Goal: Task Accomplishment & Management: Complete application form

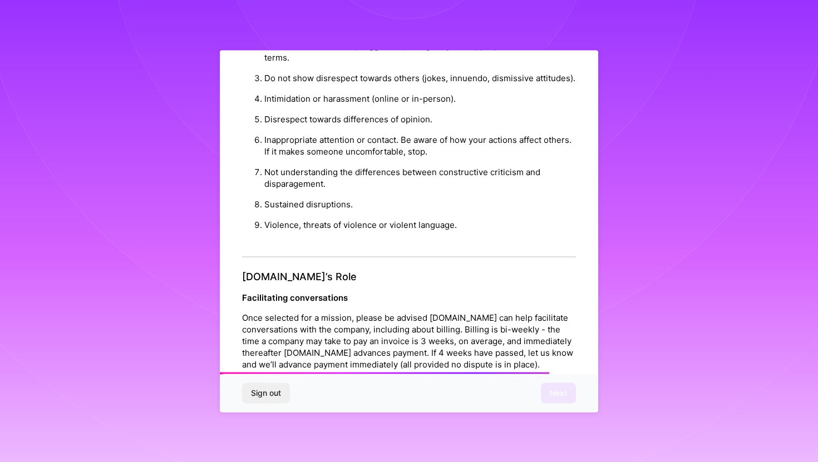
scroll to position [1168, 0]
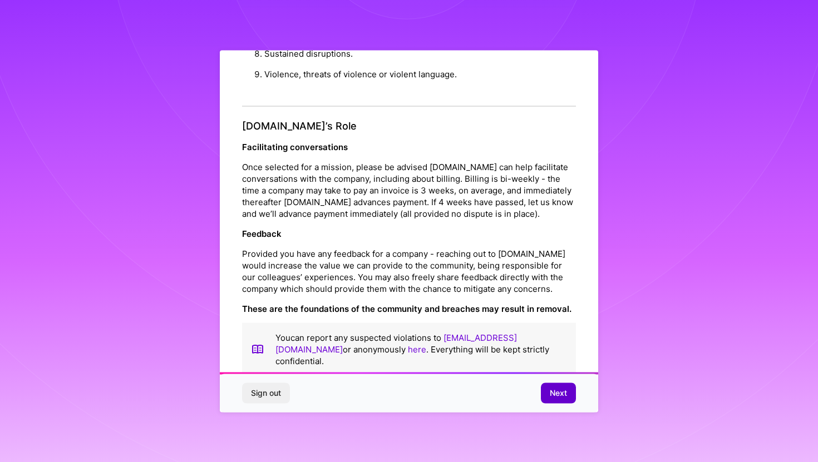
click at [552, 389] on span "Next" at bounding box center [558, 393] width 17 height 11
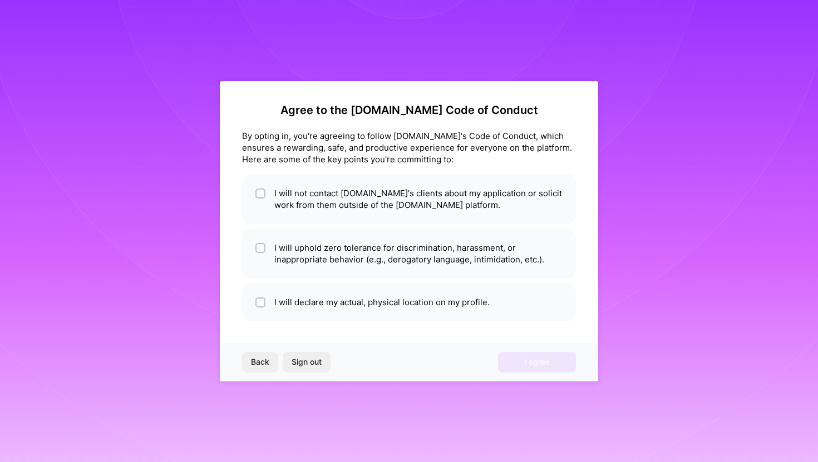
scroll to position [0, 0]
click at [360, 308] on li "I will declare my actual, physical location on my profile." at bounding box center [409, 302] width 334 height 38
checkbox input "true"
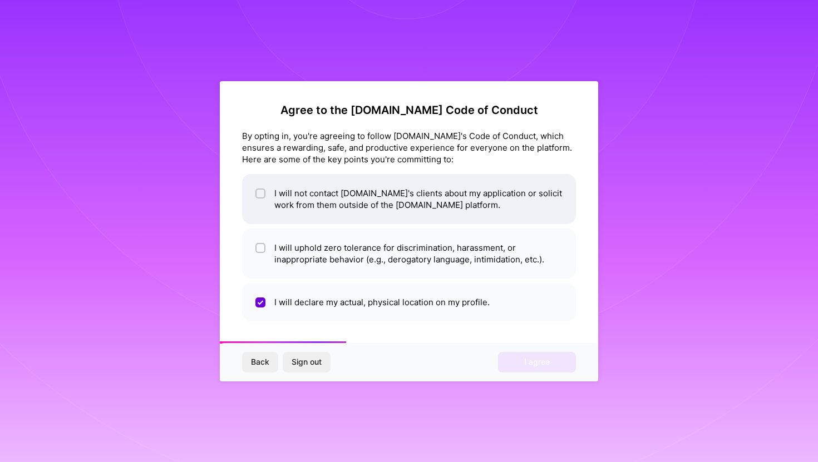
click at [368, 203] on li "I will not contact [DOMAIN_NAME]'s clients about my application or solicit work…" at bounding box center [409, 199] width 334 height 50
checkbox input "true"
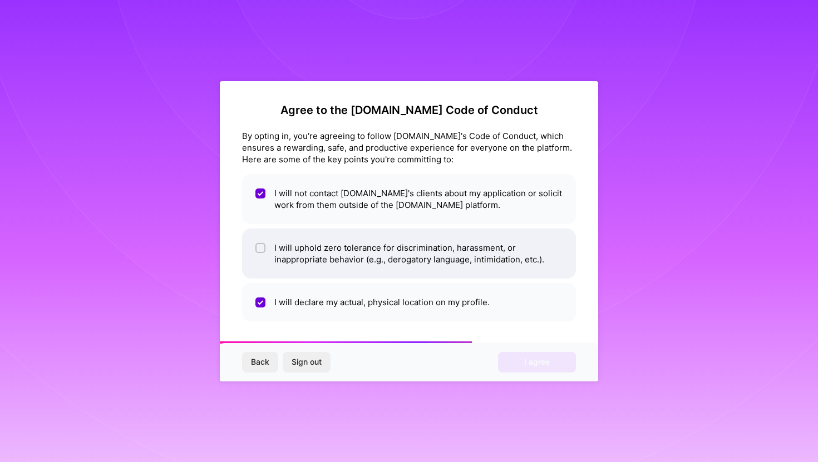
click at [355, 254] on li "I will uphold zero tolerance for discrimination, harassment, or inappropriate b…" at bounding box center [409, 254] width 334 height 50
checkbox input "true"
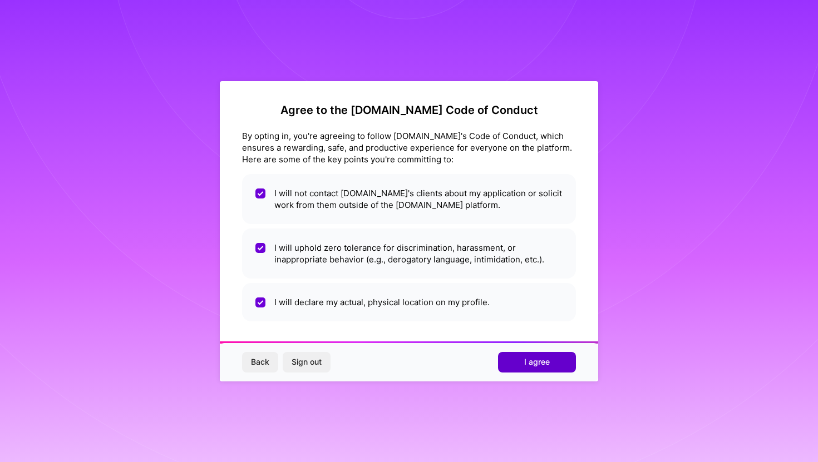
click at [530, 365] on span "I agree" at bounding box center [537, 362] width 26 height 11
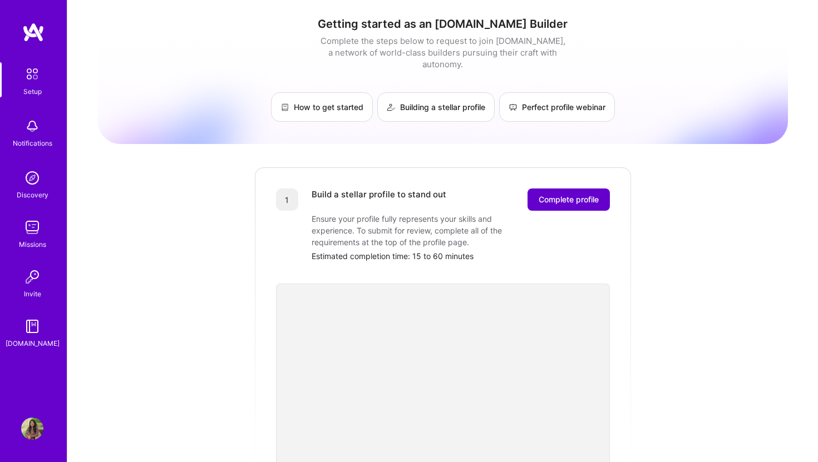
click at [562, 194] on span "Complete profile" at bounding box center [568, 199] width 60 height 11
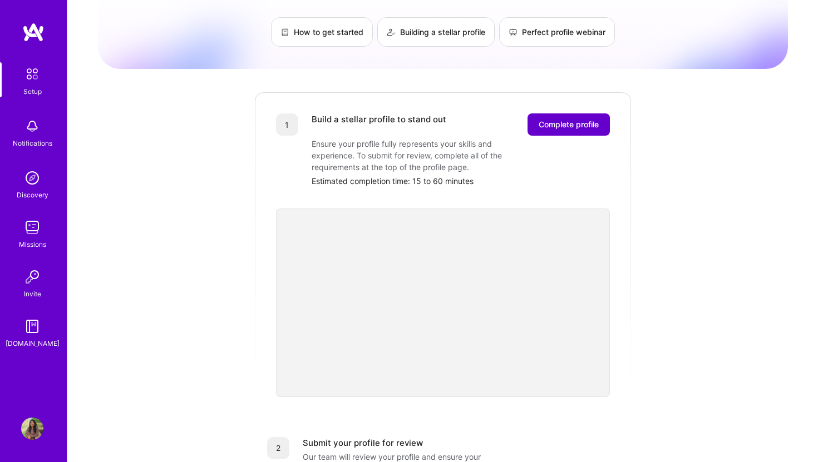
click at [548, 119] on span "Complete profile" at bounding box center [568, 124] width 60 height 11
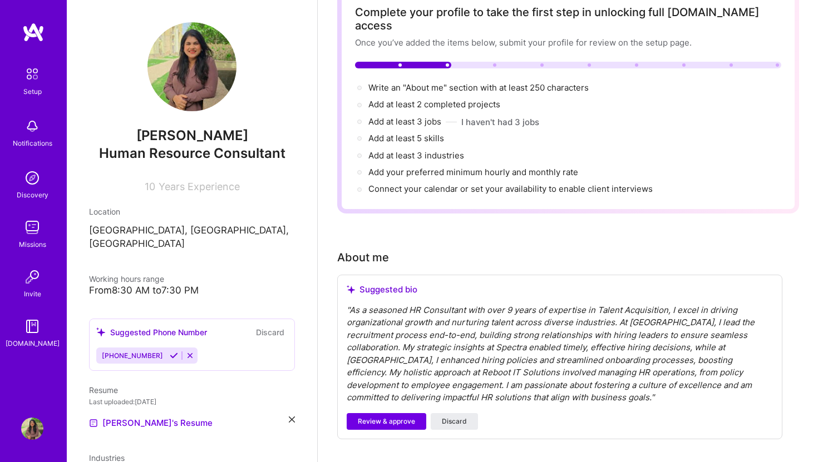
scroll to position [71, 0]
click at [398, 416] on span "Review & approve" at bounding box center [386, 421] width 57 height 10
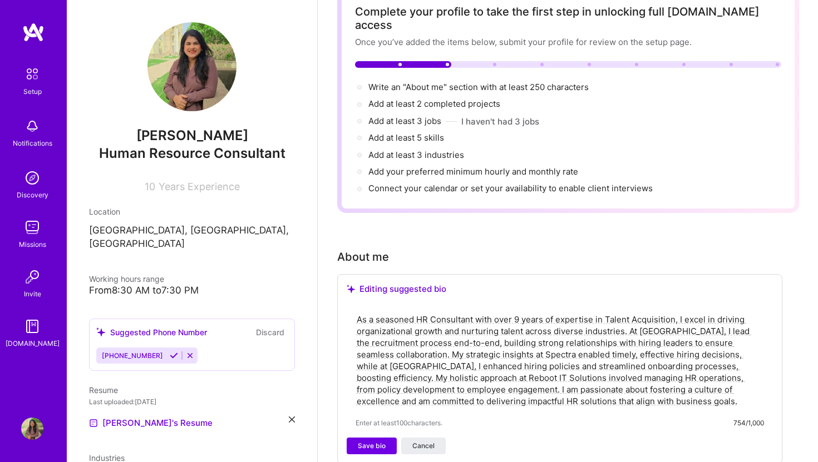
click at [410, 378] on textarea "As a seasoned HR Consultant with over 9 years of expertise in Talent Acquisitio…" at bounding box center [559, 361] width 408 height 96
type textarea "As a seasoned HR Consultant with over 9 years of expertise in Talent Acquisitio…"
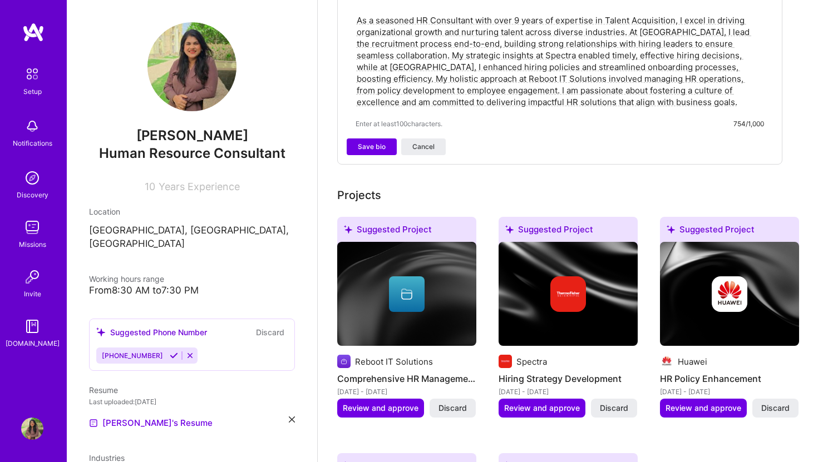
scroll to position [372, 0]
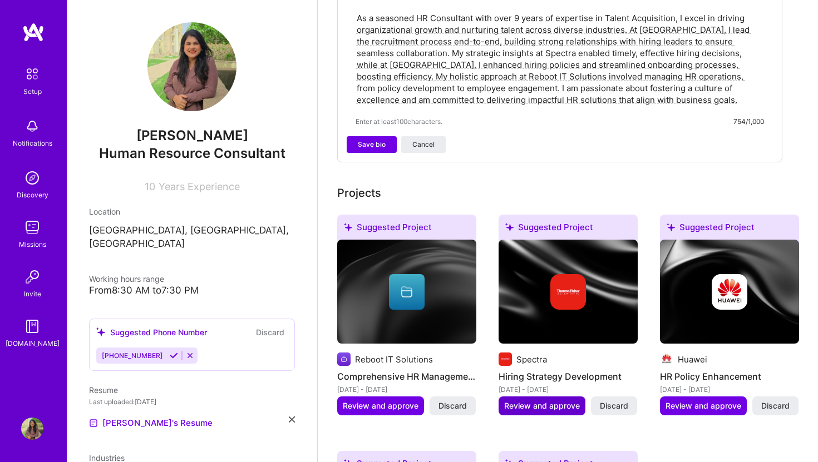
click at [528, 400] on span "Review and approve" at bounding box center [542, 405] width 76 height 11
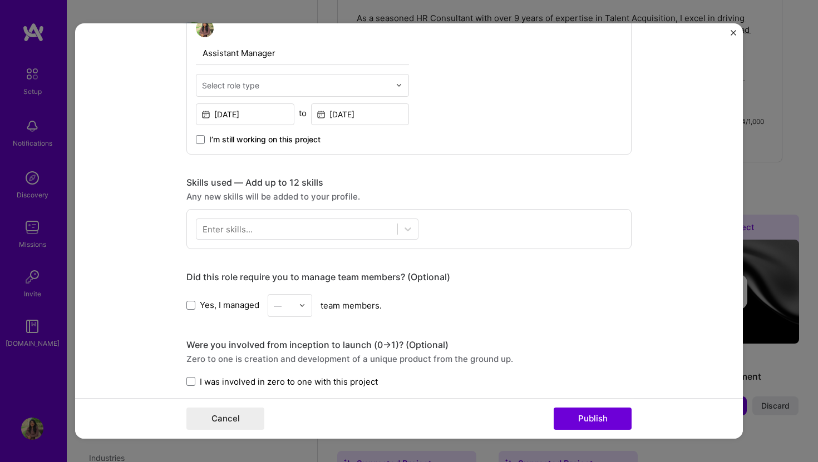
scroll to position [399, 0]
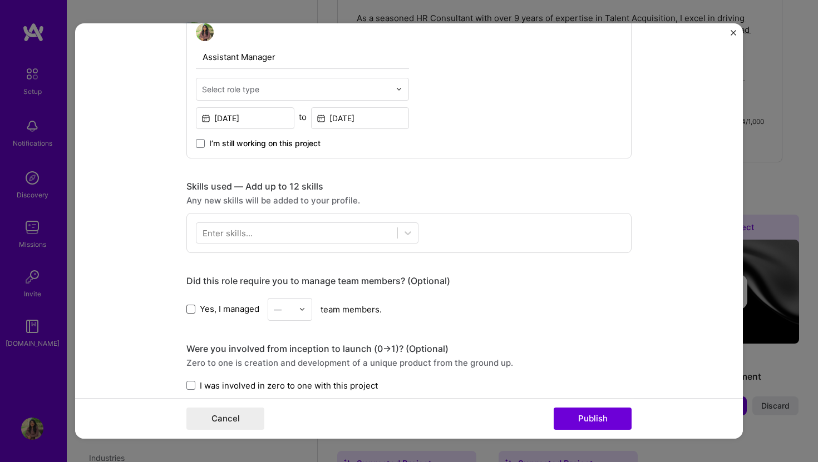
click at [194, 305] on span at bounding box center [190, 309] width 9 height 9
click at [0, 0] on input "Yes, I managed" at bounding box center [0, 0] width 0 height 0
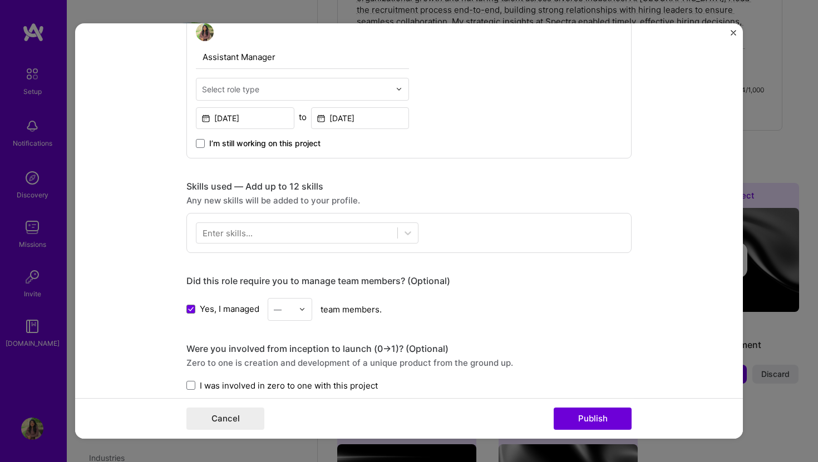
click at [289, 314] on input "text" at bounding box center [283, 310] width 19 height 12
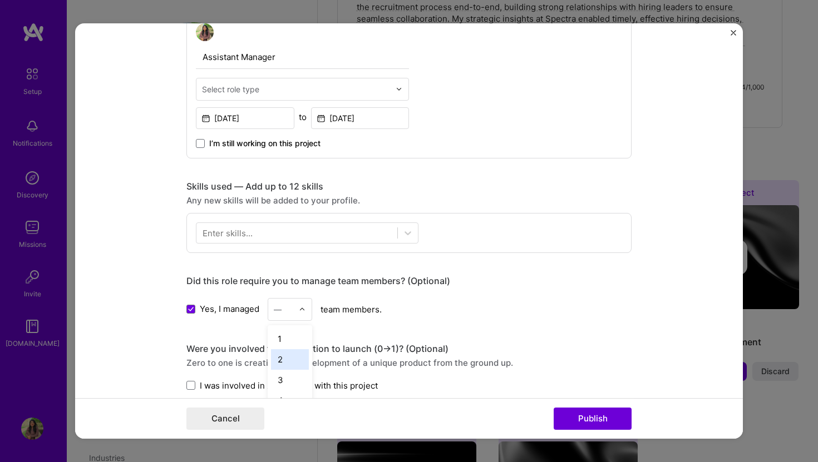
click at [282, 355] on div "2" at bounding box center [290, 359] width 38 height 21
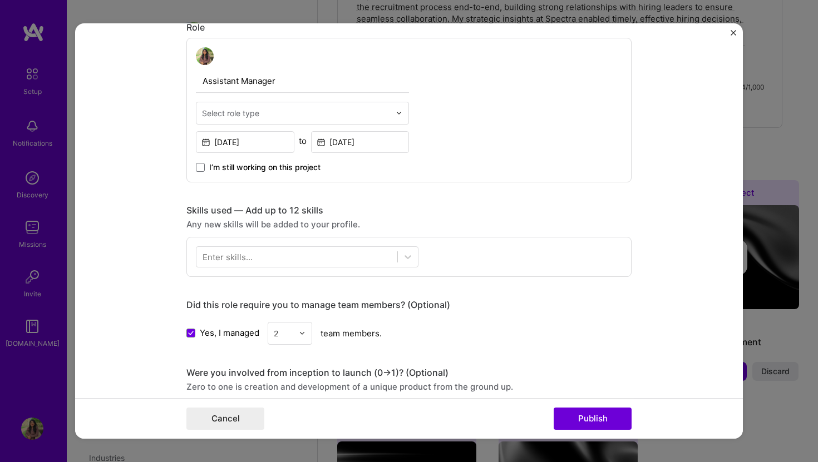
scroll to position [374, 0]
click at [281, 251] on div at bounding box center [296, 258] width 201 height 18
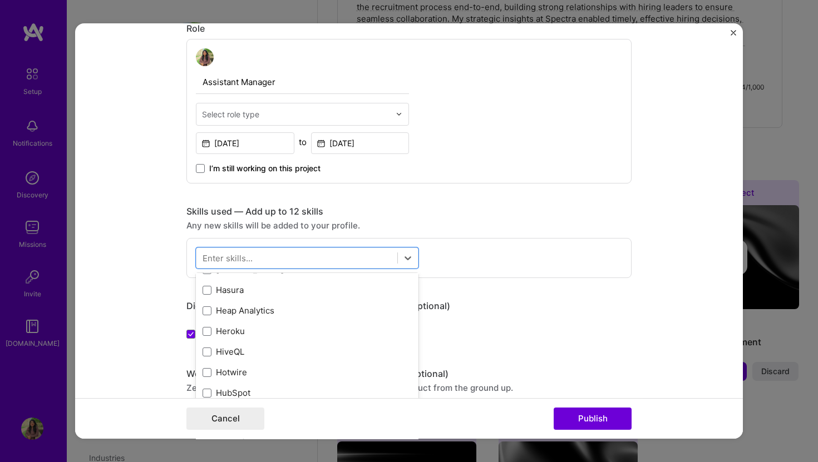
scroll to position [3306, 0]
click at [111, 281] on form "Editing suggested project This project is suggested based on your LinkedIn, res…" at bounding box center [408, 231] width 667 height 416
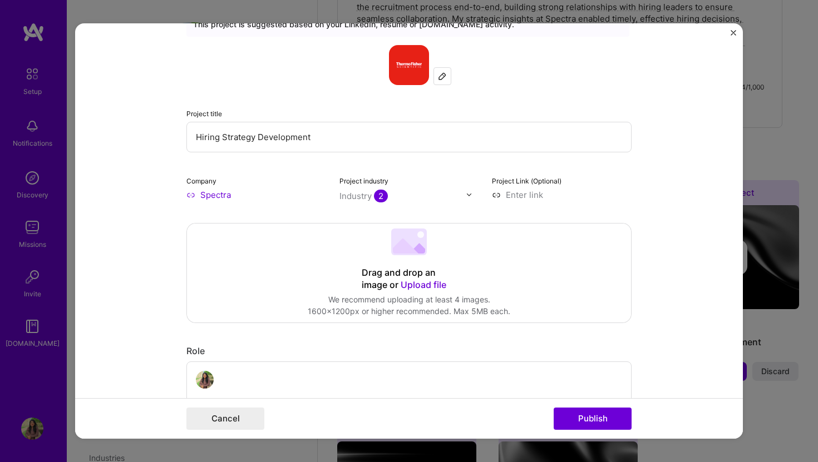
scroll to position [0, 0]
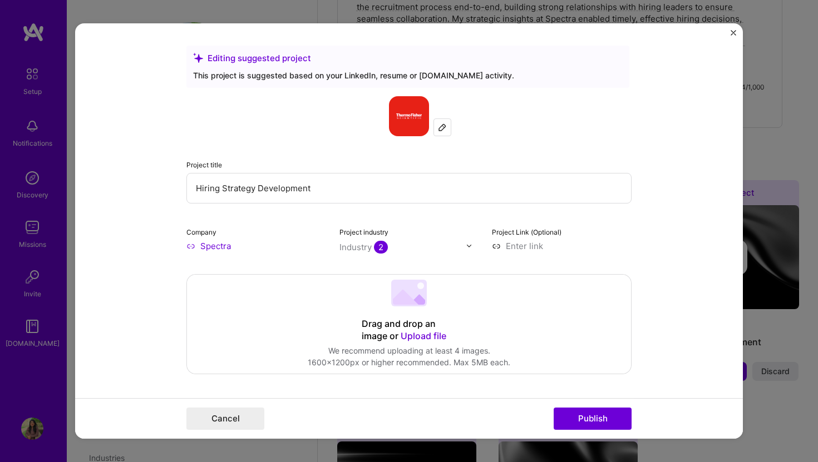
click at [440, 127] on img at bounding box center [442, 127] width 9 height 9
click at [734, 35] on img "Close" at bounding box center [733, 33] width 6 height 6
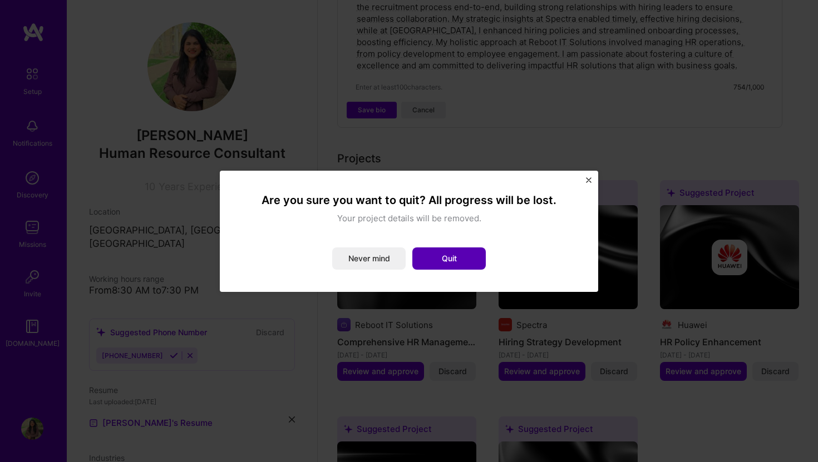
click at [453, 258] on button "Quit" at bounding box center [448, 259] width 73 height 22
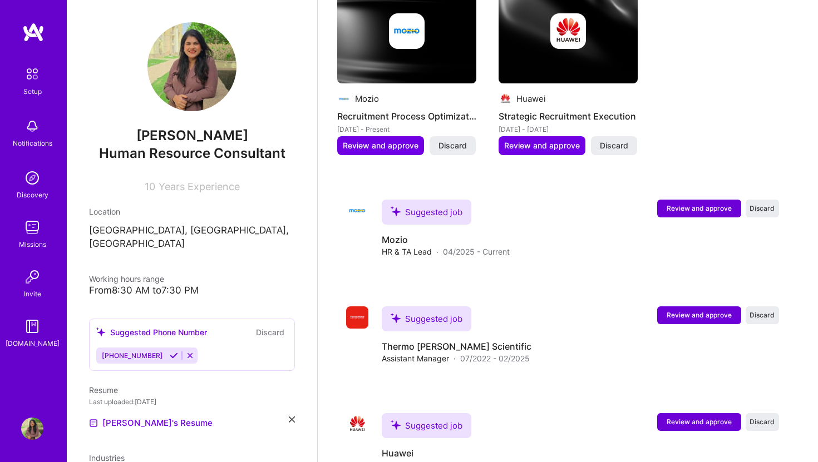
scroll to position [870, 0]
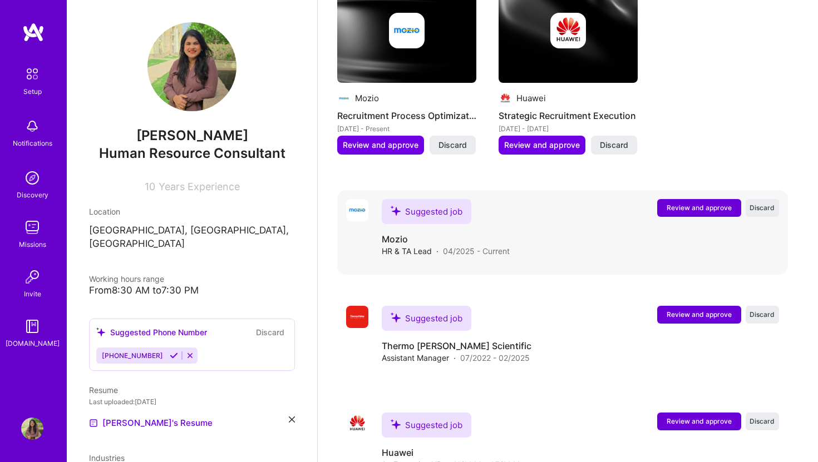
click at [683, 203] on span "Review and approve" at bounding box center [698, 207] width 65 height 9
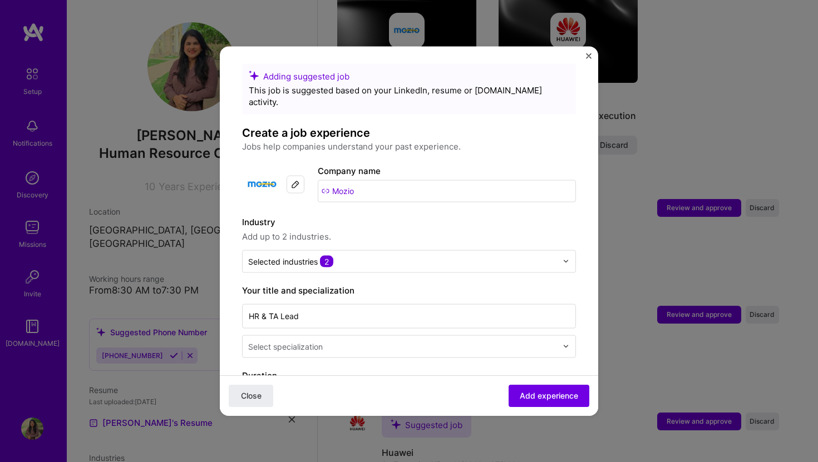
scroll to position [6, 0]
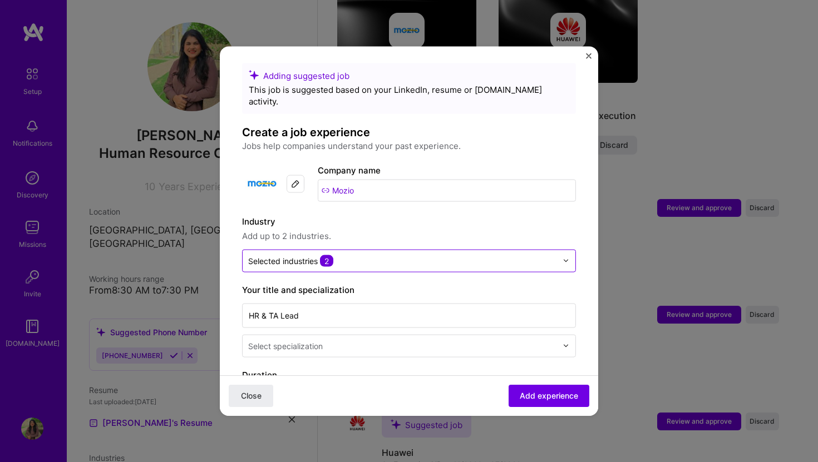
click at [326, 255] on span "2" at bounding box center [326, 261] width 13 height 12
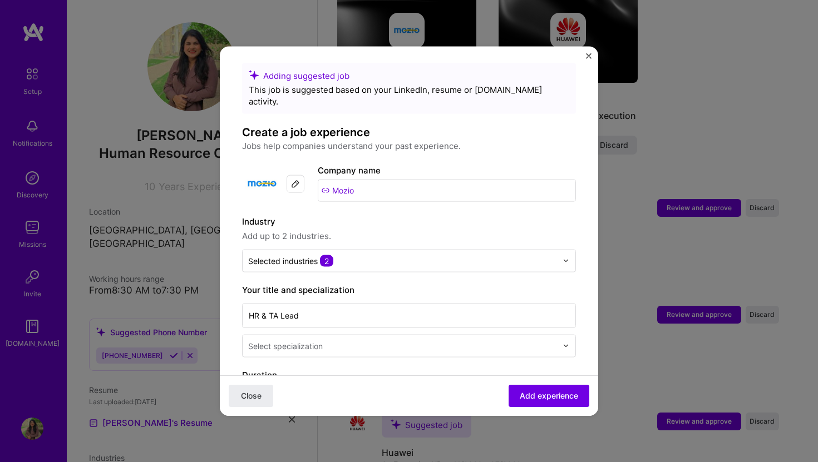
click at [434, 229] on span "Add up to 2 industries." at bounding box center [409, 235] width 334 height 13
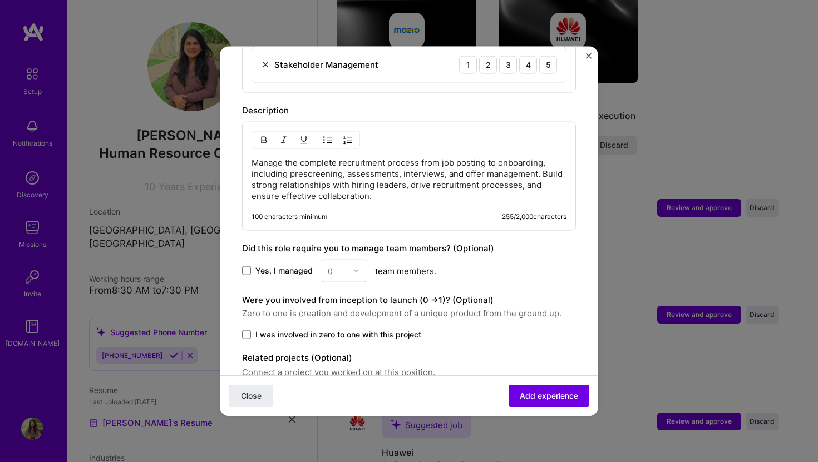
scroll to position [512, 0]
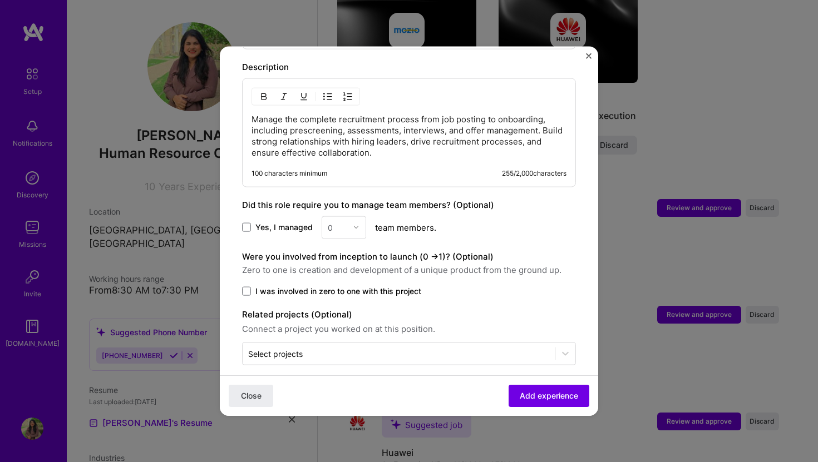
click at [250, 285] on label "I was involved in zero to one with this project" at bounding box center [409, 290] width 334 height 11
click at [0, 0] on input "I was involved in zero to one with this project" at bounding box center [0, 0] width 0 height 0
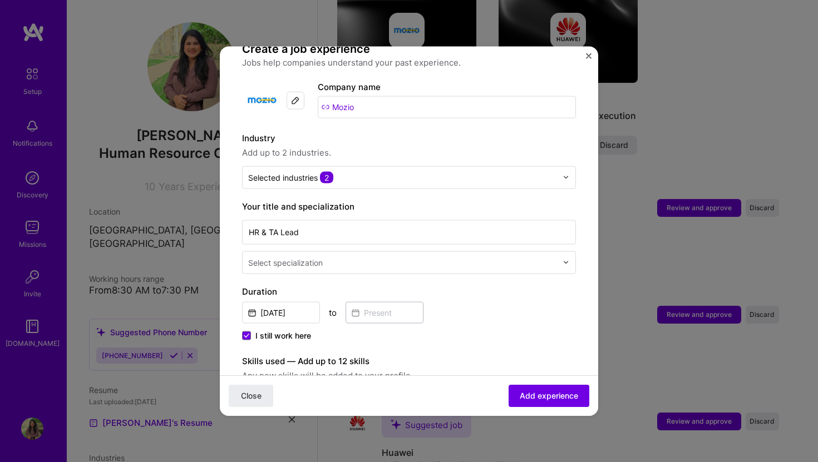
scroll to position [4, 0]
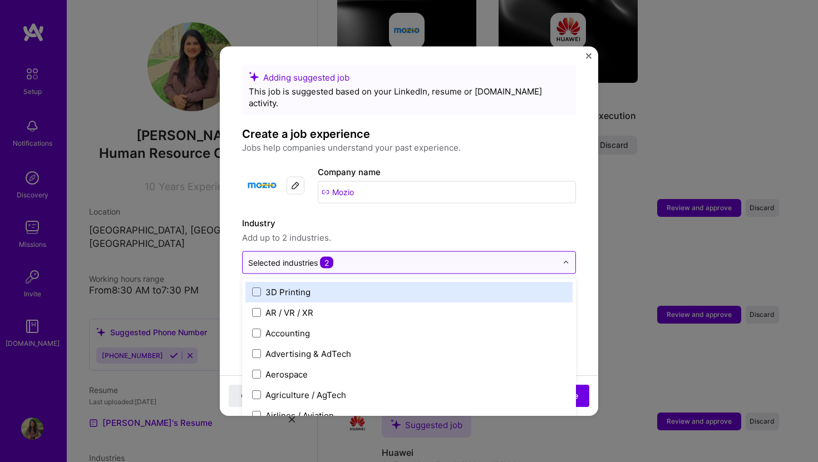
click at [531, 256] on input "text" at bounding box center [402, 262] width 309 height 12
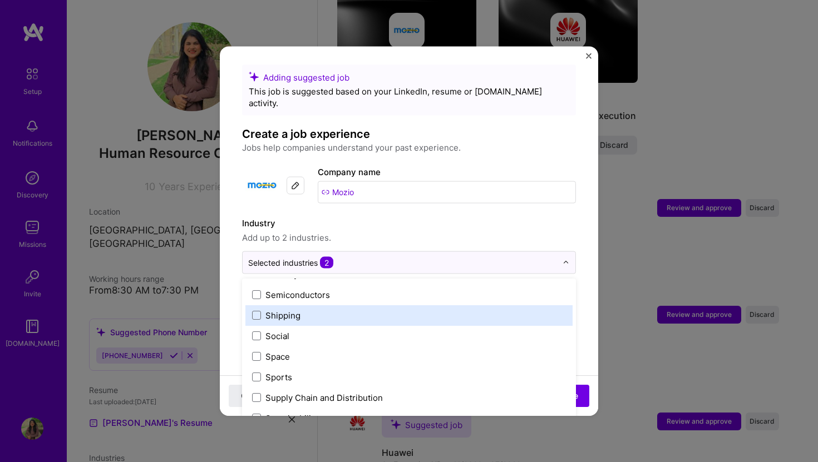
scroll to position [2274, 0]
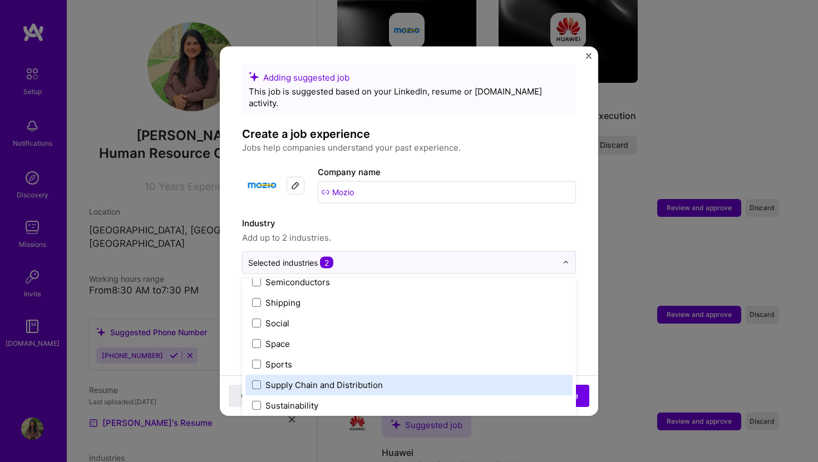
click at [243, 314] on div "3D Printing AR / VR / XR Accounting Advertising & AdTech Aerospace Agriculture …" at bounding box center [409, 361] width 334 height 167
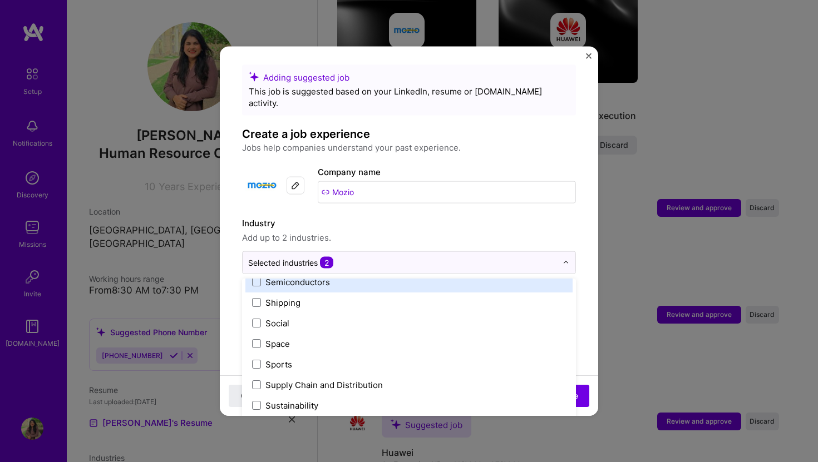
click at [550, 231] on span "Add up to 2 industries." at bounding box center [409, 237] width 334 height 13
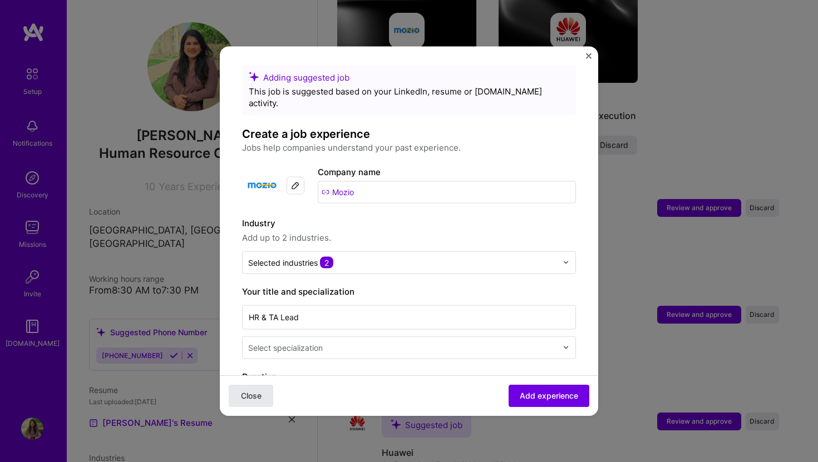
click at [252, 395] on span "Close" at bounding box center [251, 395] width 21 height 11
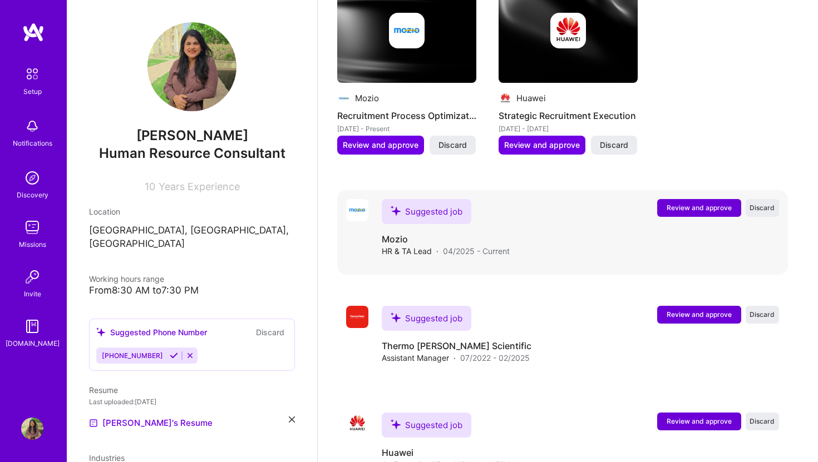
click at [700, 203] on span "Review and approve" at bounding box center [698, 207] width 65 height 9
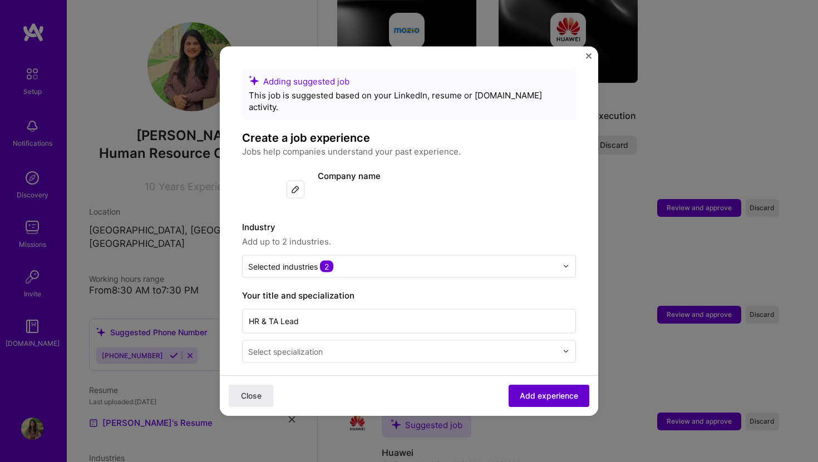
click at [536, 399] on span "Add experience" at bounding box center [549, 395] width 58 height 11
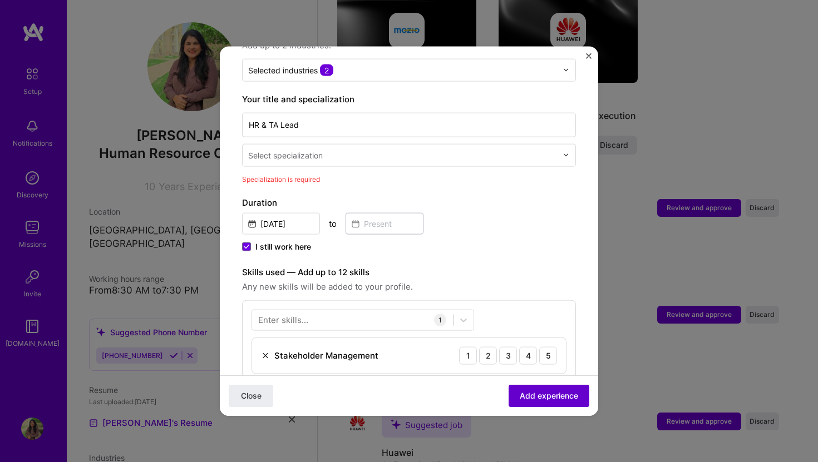
scroll to position [231, 0]
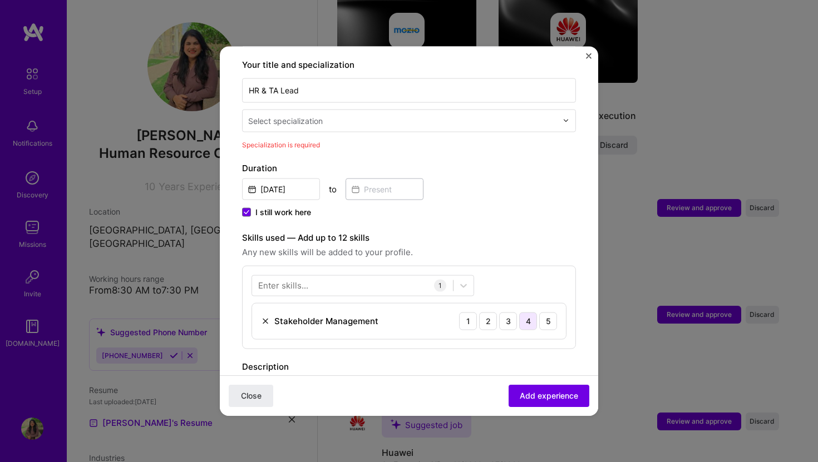
click at [531, 312] on div "4" at bounding box center [528, 321] width 18 height 18
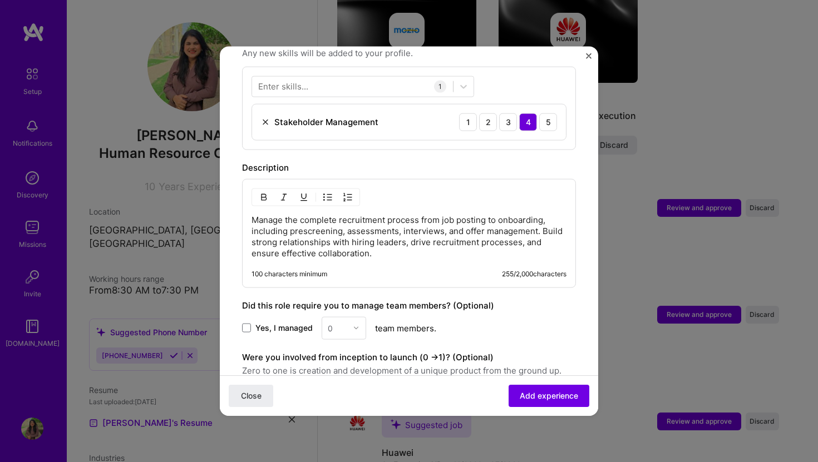
scroll to position [432, 0]
click at [249, 322] on span at bounding box center [246, 326] width 9 height 9
click at [0, 0] on input "Yes, I managed" at bounding box center [0, 0] width 0 height 0
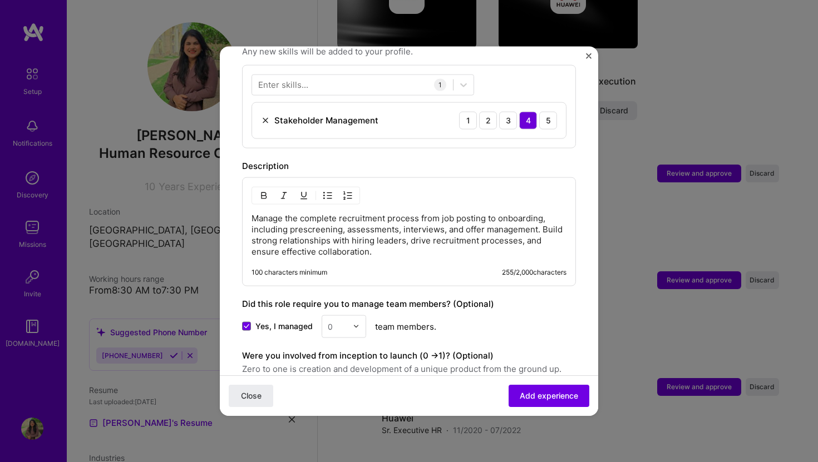
click at [343, 320] on input "text" at bounding box center [337, 326] width 19 height 12
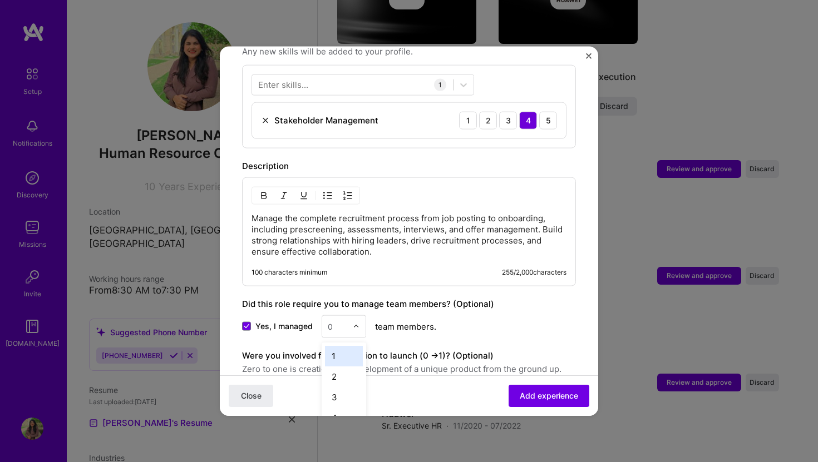
scroll to position [909, 0]
click at [351, 315] on div "0" at bounding box center [337, 326] width 31 height 22
click at [248, 324] on icon at bounding box center [247, 326] width 6 height 4
click at [0, 0] on input "Yes, I managed" at bounding box center [0, 0] width 0 height 0
click at [248, 322] on span at bounding box center [246, 326] width 9 height 9
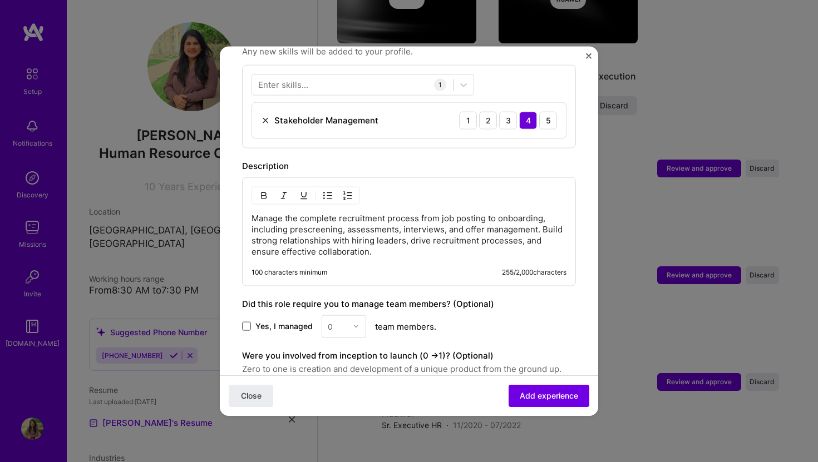
click at [0, 0] on input "Yes, I managed" at bounding box center [0, 0] width 0 height 0
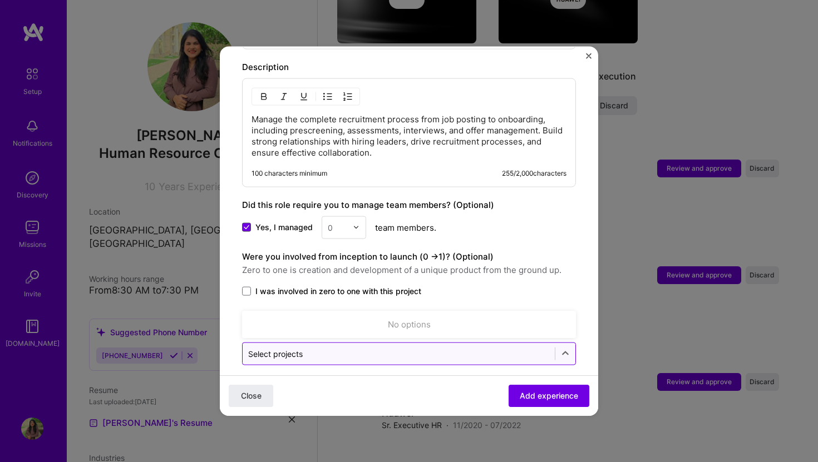
click at [333, 348] on input "text" at bounding box center [398, 354] width 301 height 12
click at [335, 351] on div "Select projects" at bounding box center [399, 354] width 312 height 22
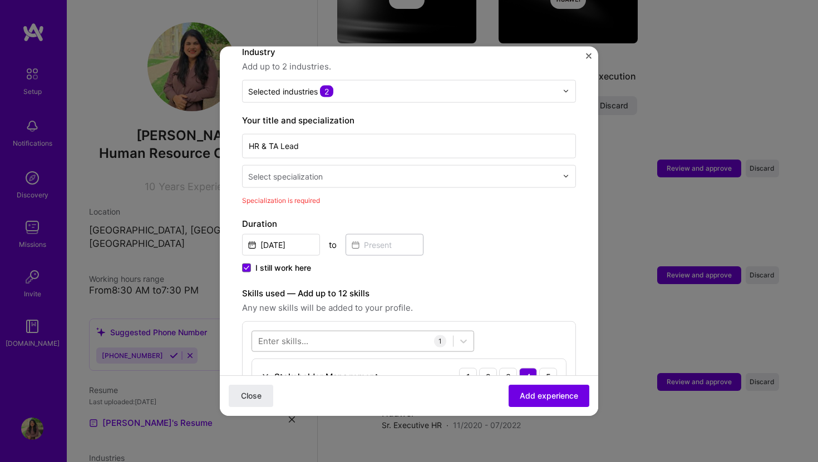
scroll to position [118, 0]
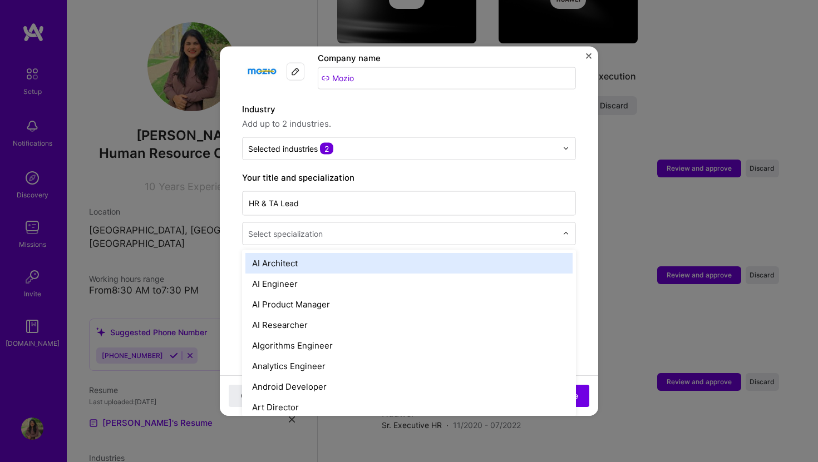
click at [388, 227] on input "text" at bounding box center [403, 233] width 311 height 12
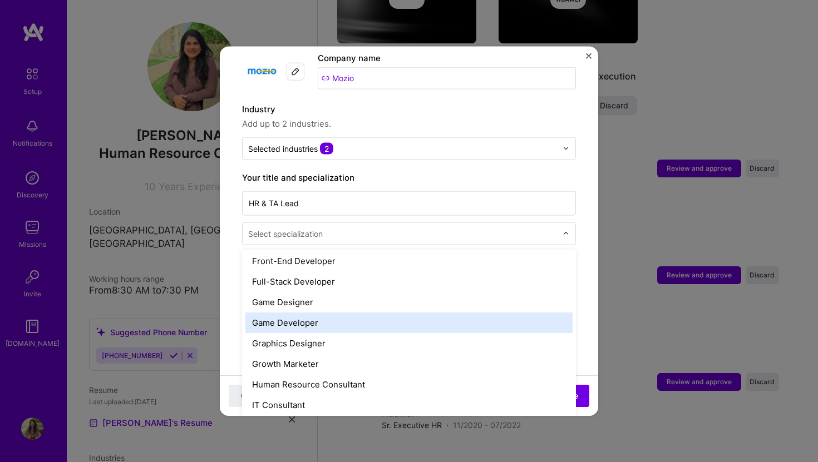
scroll to position [658, 0]
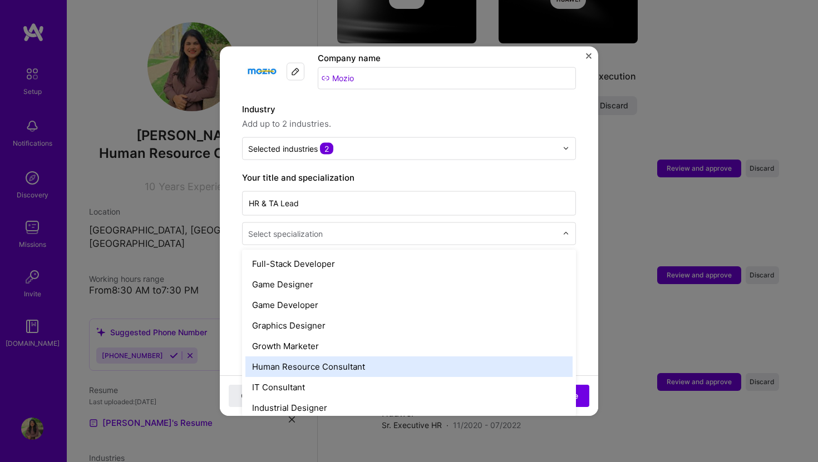
click at [347, 356] on div "Human Resource Consultant" at bounding box center [408, 366] width 327 height 21
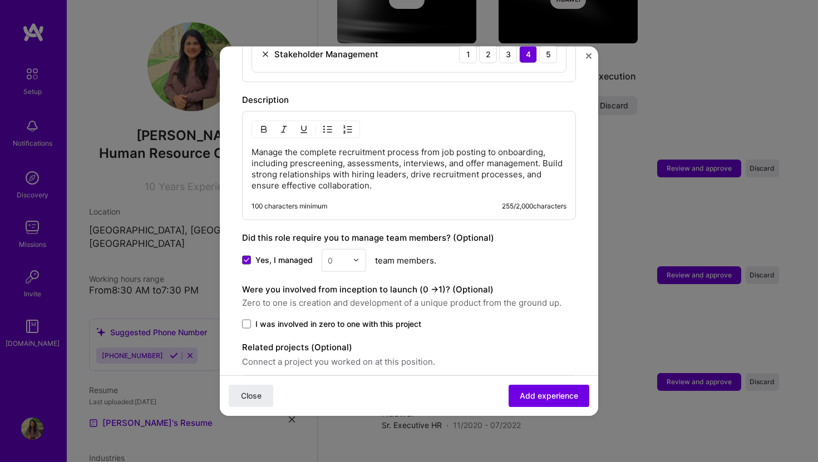
scroll to position [512, 0]
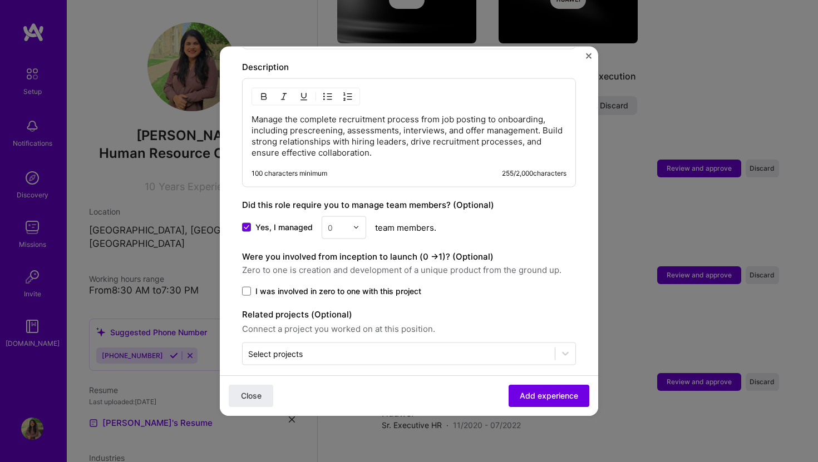
click at [632, 284] on div "Adding suggested job This job is suggested based on your LinkedIn, resume or [D…" at bounding box center [409, 231] width 818 height 462
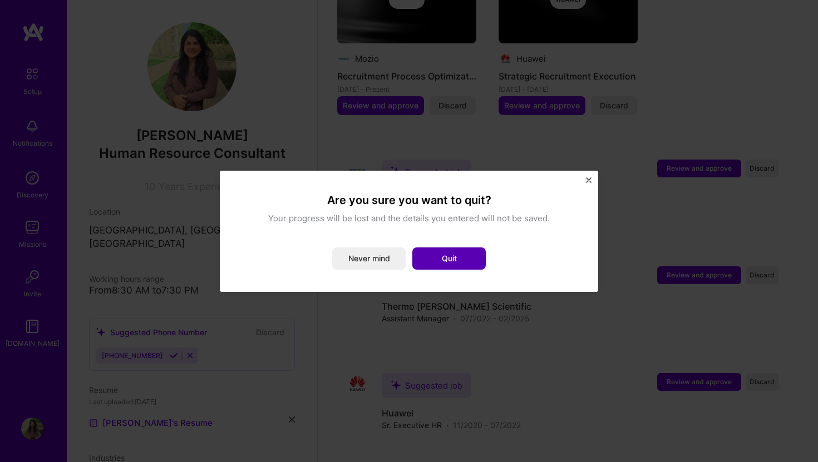
click at [419, 264] on button "Quit" at bounding box center [448, 259] width 73 height 22
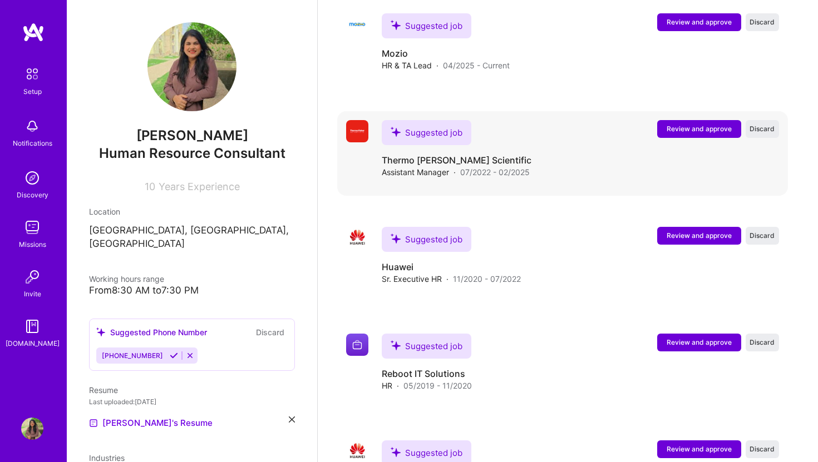
scroll to position [1056, 0]
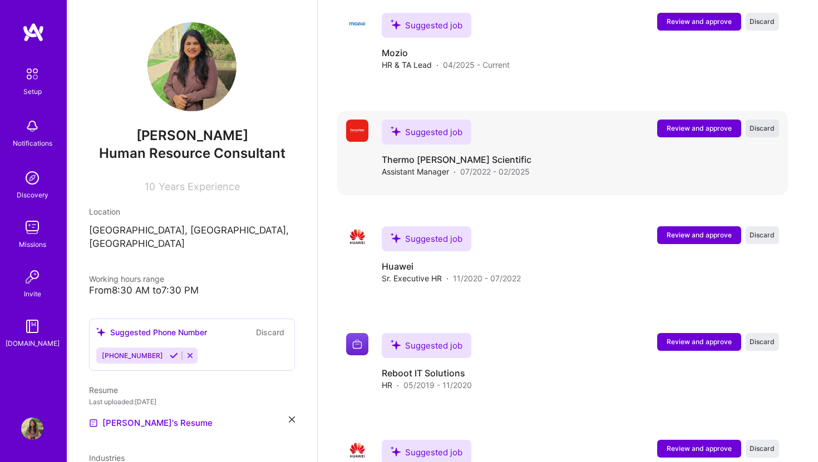
click at [768, 123] on span "Discard" at bounding box center [761, 127] width 25 height 9
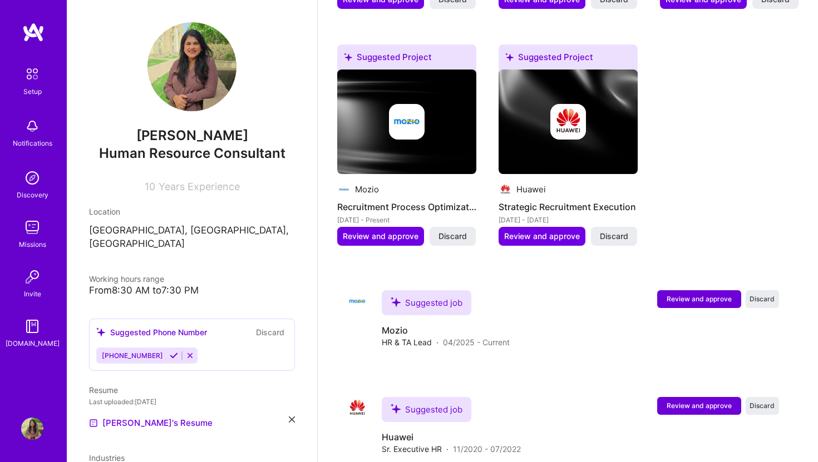
scroll to position [774, 0]
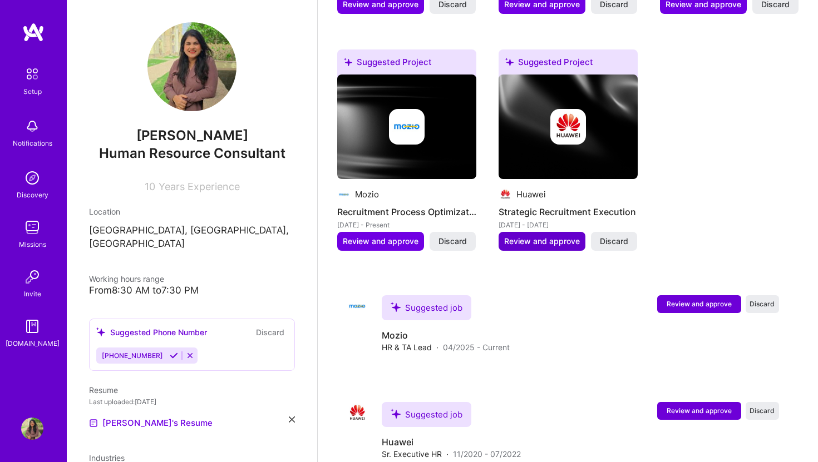
click at [549, 236] on span "Review and approve" at bounding box center [542, 241] width 76 height 11
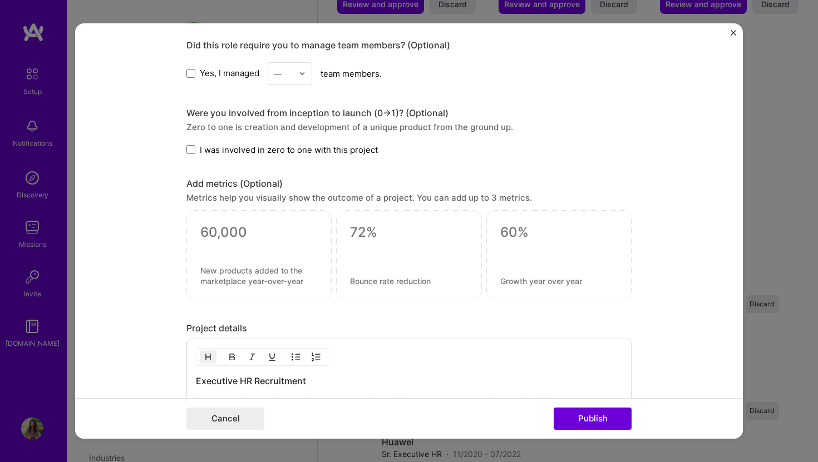
scroll to position [822, 0]
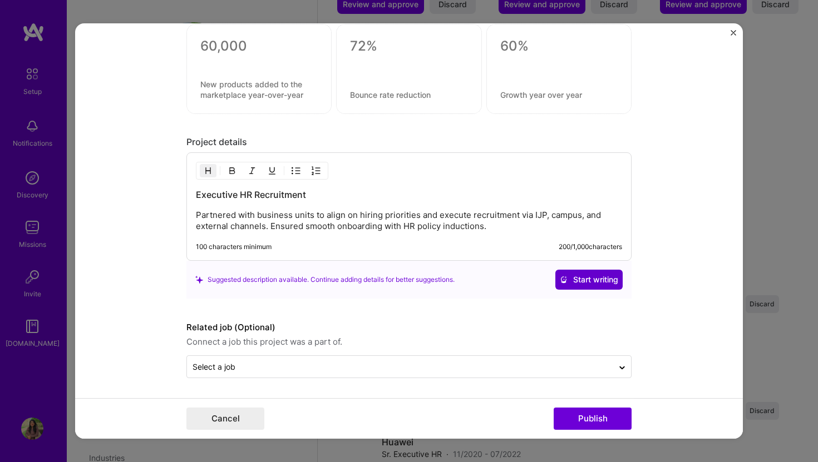
click at [596, 281] on span "Start writing" at bounding box center [589, 279] width 58 height 11
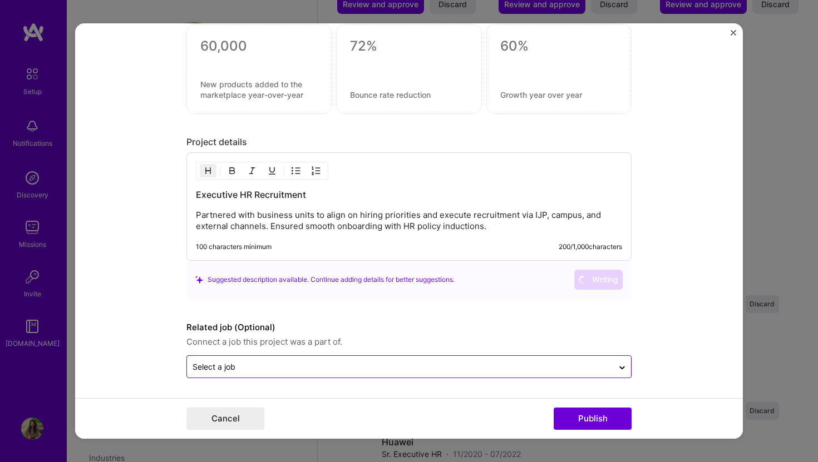
click at [398, 362] on input "text" at bounding box center [399, 367] width 415 height 12
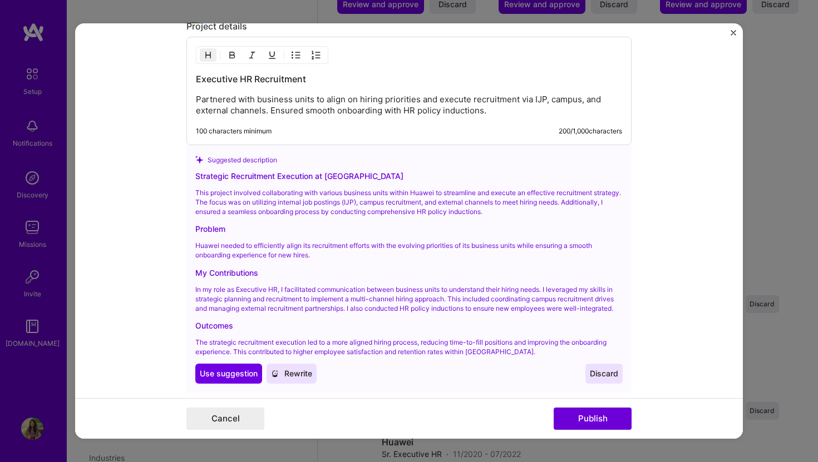
scroll to position [938, 0]
click at [206, 375] on span "Use suggestion" at bounding box center [229, 372] width 58 height 11
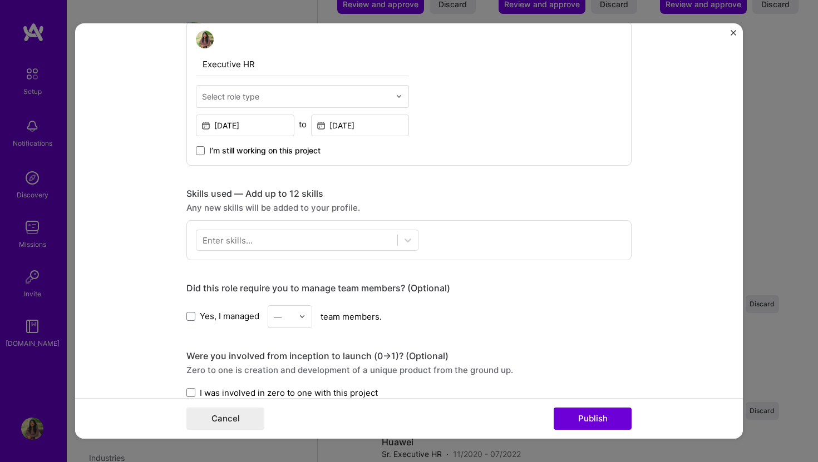
scroll to position [305, 0]
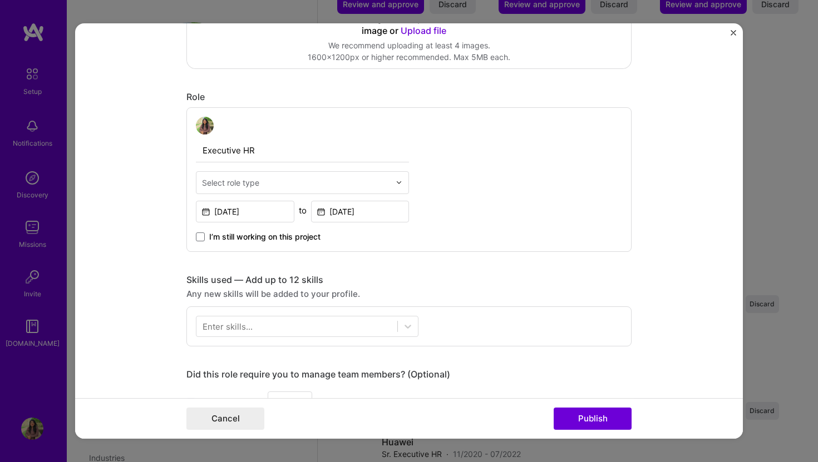
click at [592, 407] on div "Cancel Publish" at bounding box center [408, 418] width 667 height 41
click at [592, 417] on button "Publish" at bounding box center [592, 419] width 78 height 22
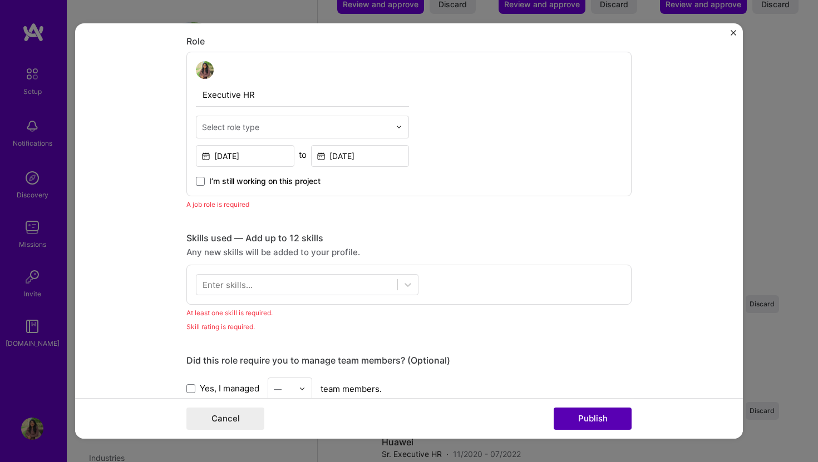
scroll to position [374, 0]
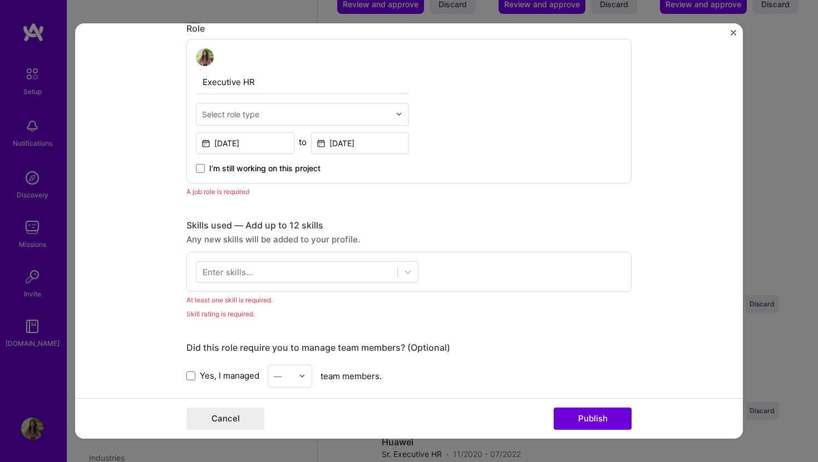
click at [269, 109] on input "text" at bounding box center [296, 114] width 188 height 12
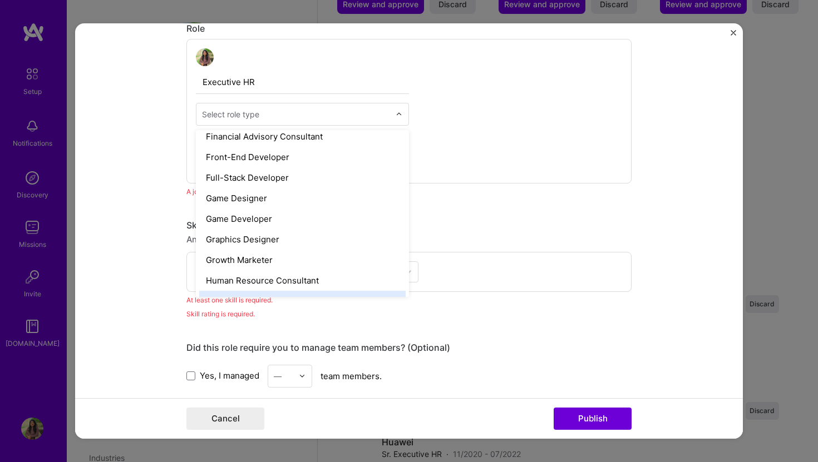
scroll to position [624, 0]
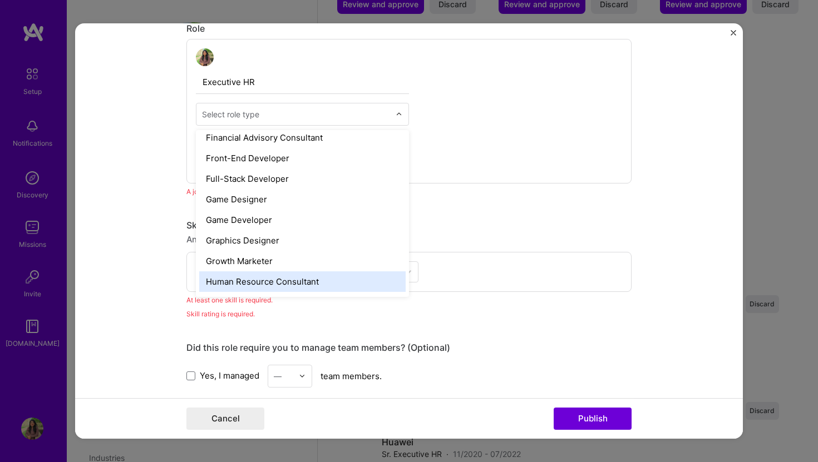
click at [257, 283] on div "Human Resource Consultant" at bounding box center [302, 281] width 206 height 21
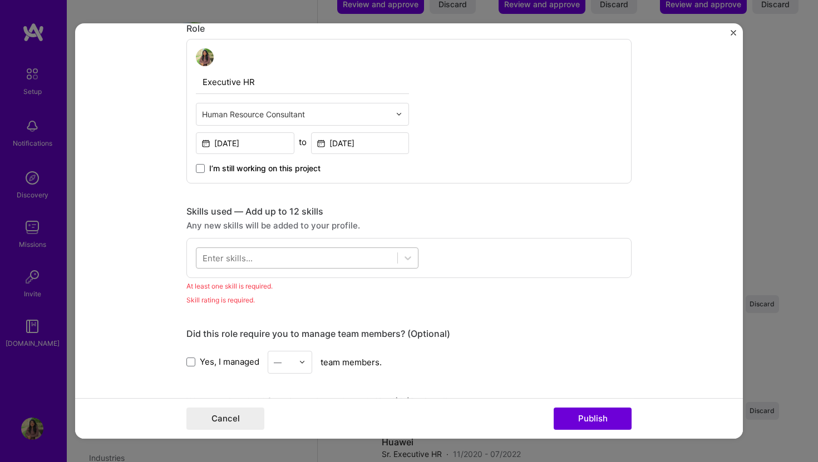
click at [281, 253] on div at bounding box center [296, 258] width 201 height 18
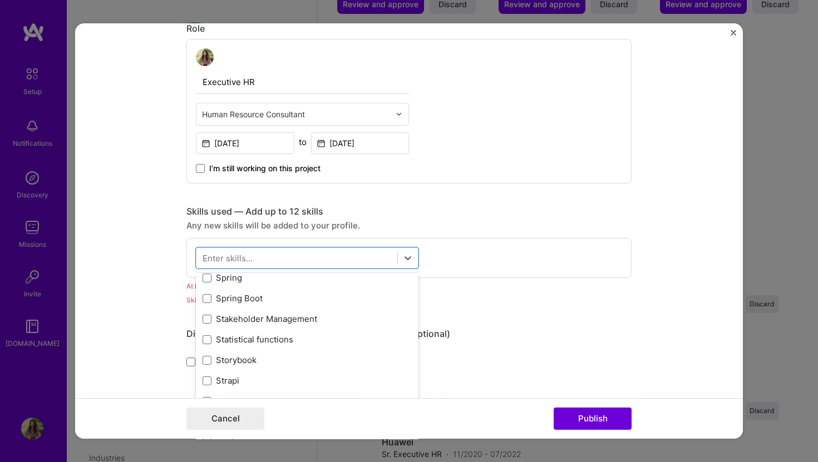
scroll to position [6528, 0]
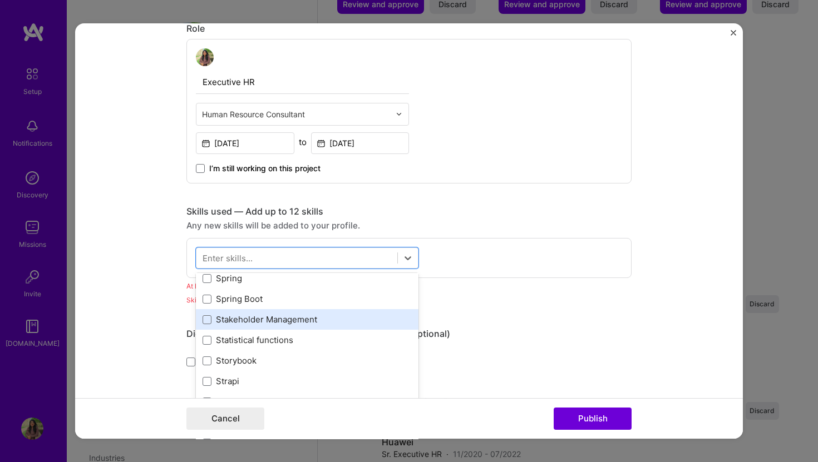
click at [271, 320] on div "Stakeholder Management" at bounding box center [306, 320] width 209 height 12
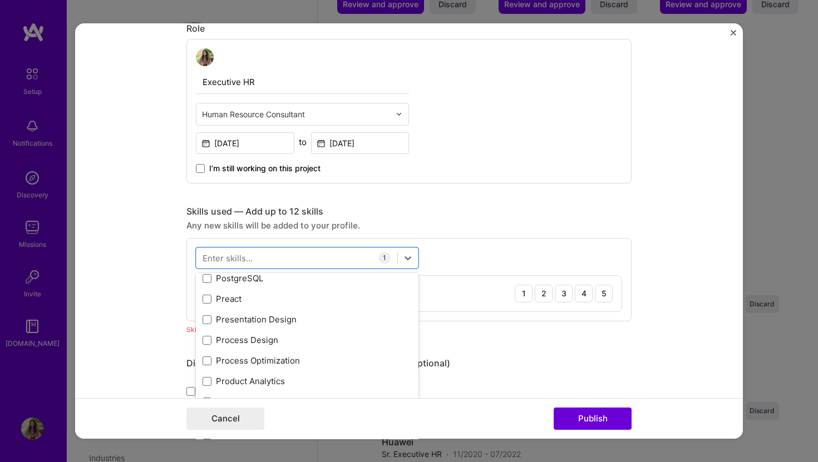
scroll to position [5015, 0]
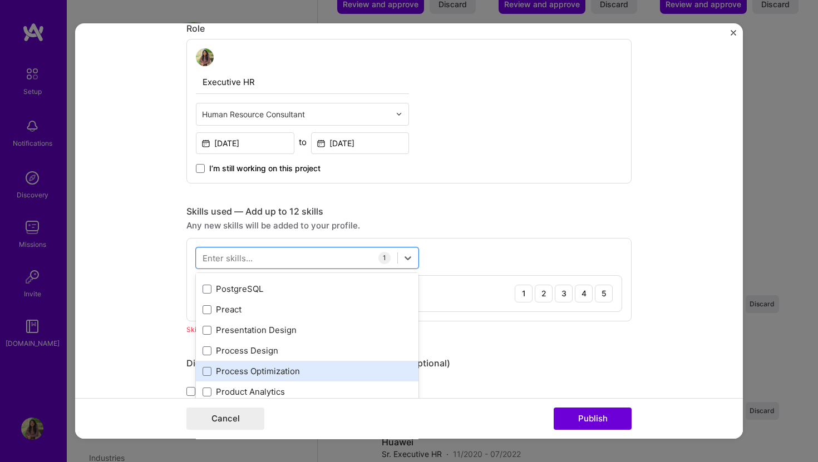
click at [254, 372] on div "Process Optimization" at bounding box center [306, 371] width 209 height 12
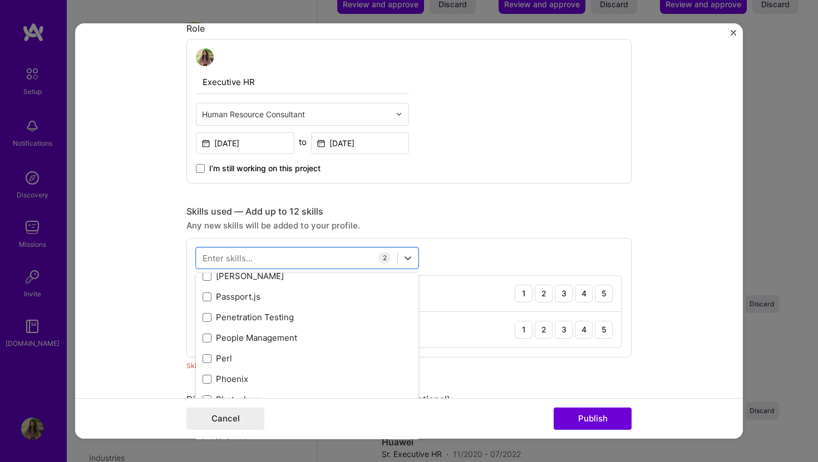
scroll to position [4821, 0]
click at [274, 343] on div "People Management" at bounding box center [306, 339] width 209 height 12
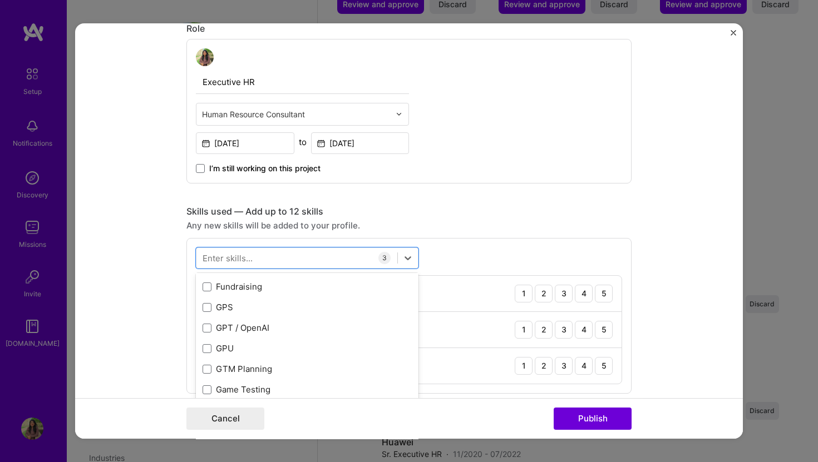
scroll to position [2816, 0]
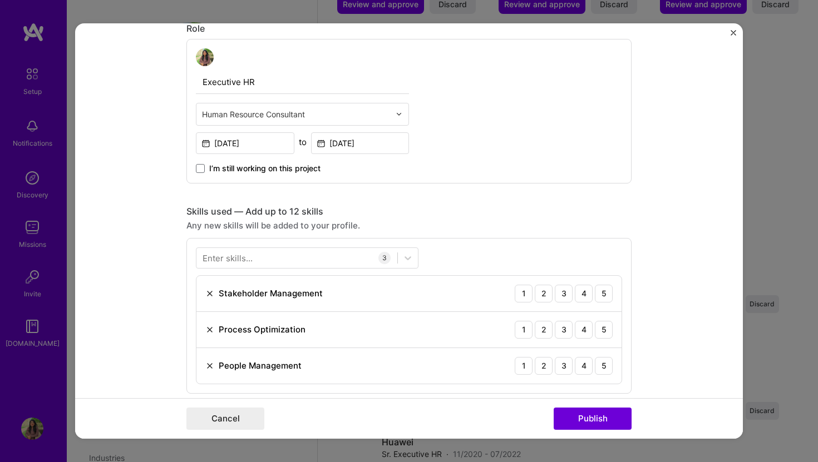
click at [125, 335] on form "Editing suggested project This project is suggested based on your LinkedIn, res…" at bounding box center [408, 231] width 667 height 416
click at [585, 293] on div "4" at bounding box center [584, 294] width 18 height 18
click at [585, 334] on div "4" at bounding box center [584, 330] width 18 height 18
click at [585, 368] on div "4" at bounding box center [584, 366] width 18 height 18
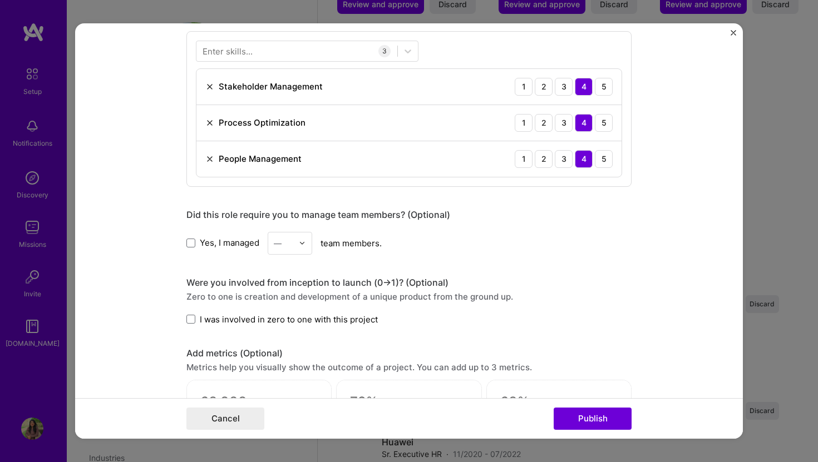
scroll to position [728, 0]
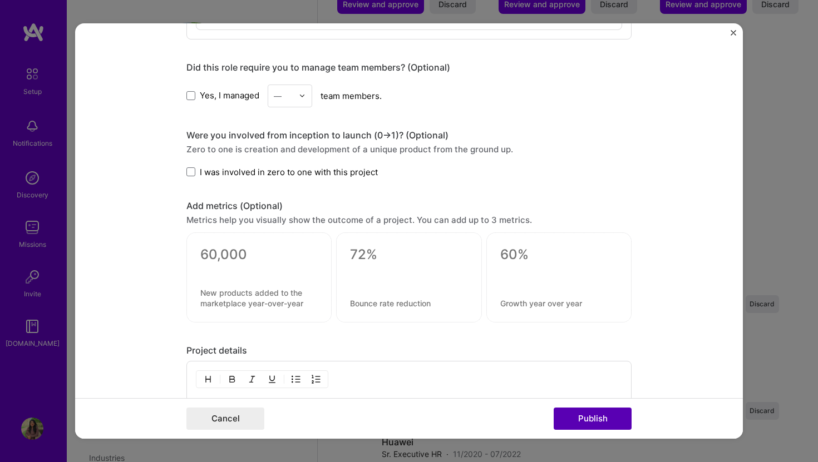
click at [590, 419] on button "Publish" at bounding box center [592, 419] width 78 height 22
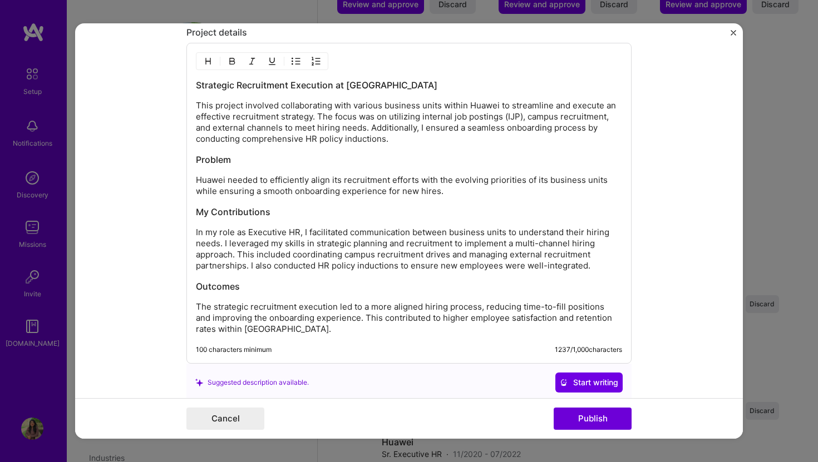
scroll to position [1050, 0]
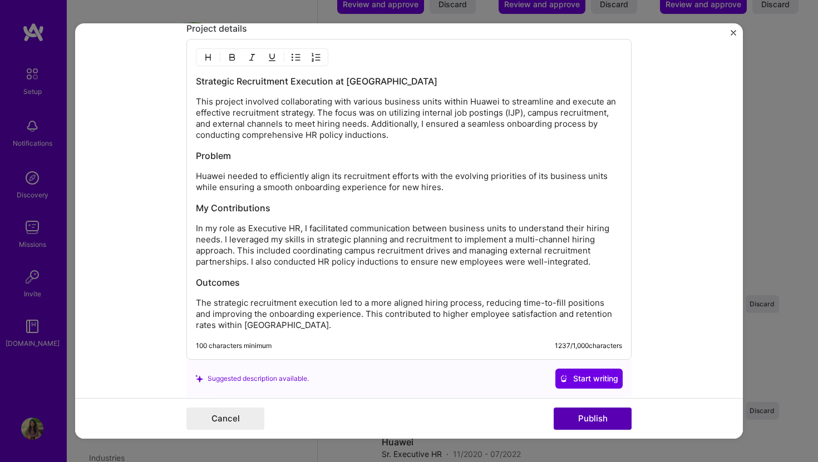
click at [593, 424] on button "Publish" at bounding box center [592, 419] width 78 height 22
click at [587, 422] on button "Publish" at bounding box center [592, 419] width 78 height 22
click at [576, 408] on button "Publish" at bounding box center [592, 419] width 78 height 22
click at [570, 419] on button "Publish" at bounding box center [592, 419] width 78 height 22
click at [570, 418] on button "Publish" at bounding box center [592, 419] width 78 height 22
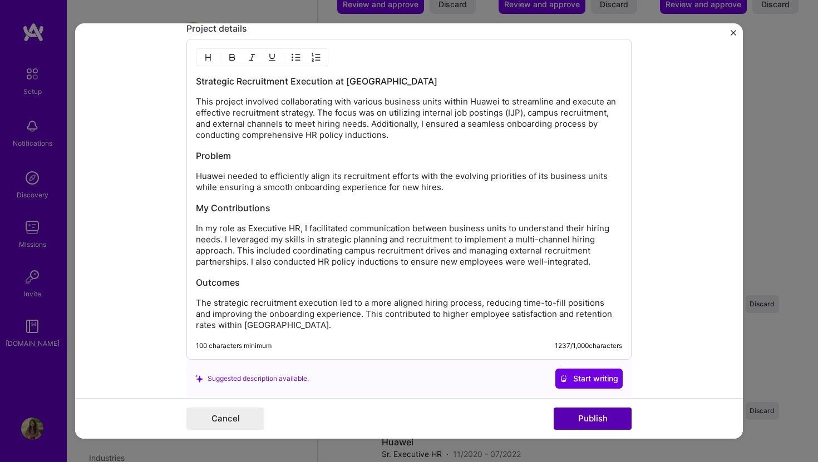
click at [570, 418] on button "Publish" at bounding box center [592, 419] width 78 height 22
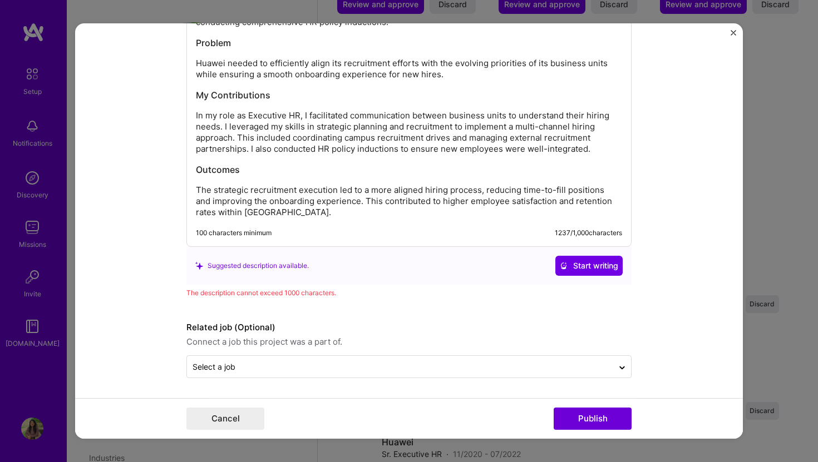
scroll to position [1162, 0]
click at [569, 271] on span "Start writing" at bounding box center [589, 266] width 58 height 11
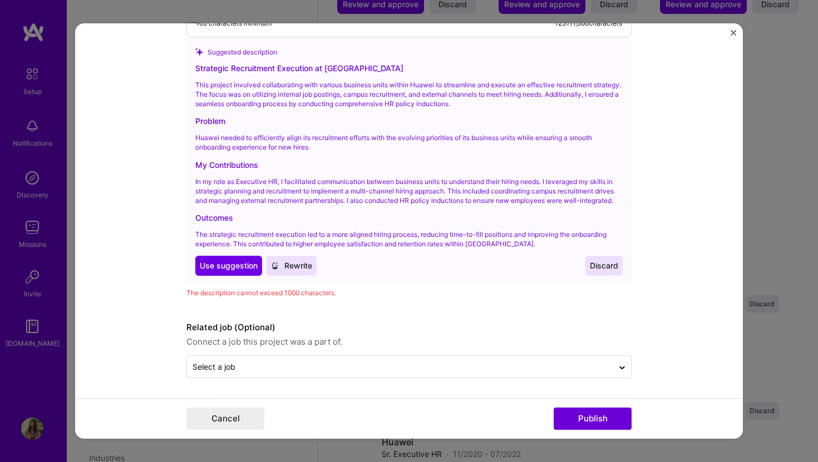
scroll to position [1372, 0]
click at [282, 268] on span "Rewrite" at bounding box center [291, 266] width 41 height 11
